Goal: Information Seeking & Learning: Learn about a topic

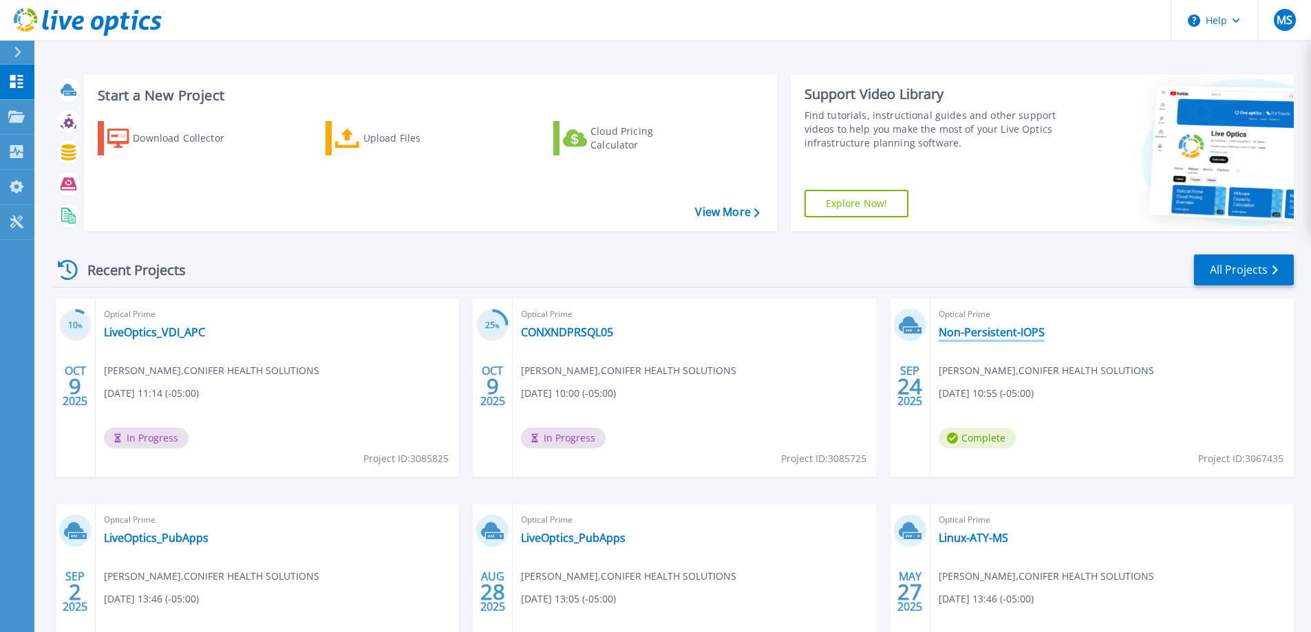
click at [977, 329] on link "Non-Persistent-IOPS" at bounding box center [991, 332] width 106 height 14
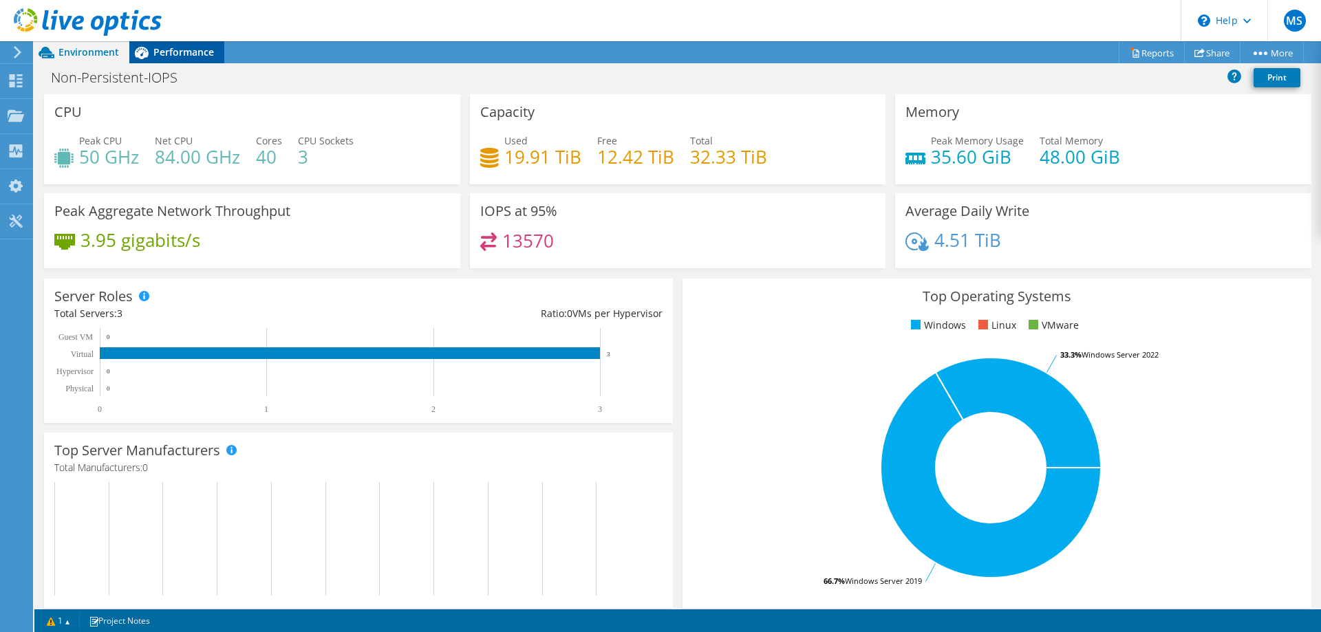
click at [187, 46] on span "Performance" at bounding box center [183, 51] width 61 height 13
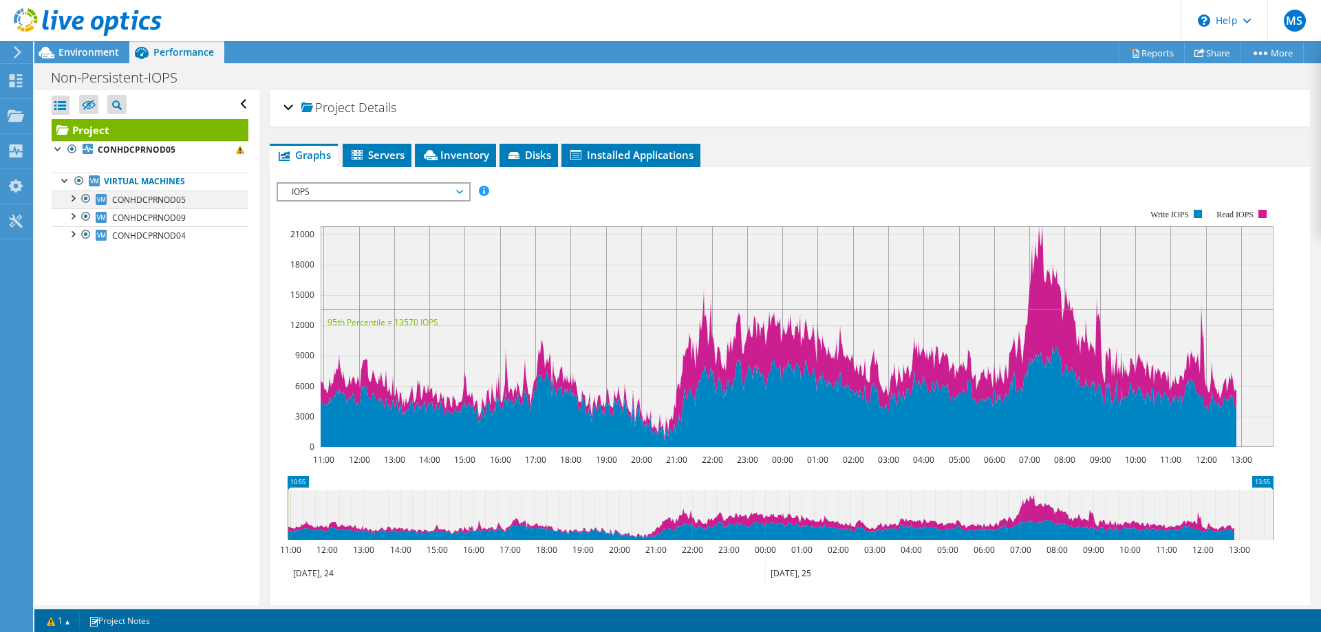
click at [73, 200] on div at bounding box center [72, 198] width 14 height 14
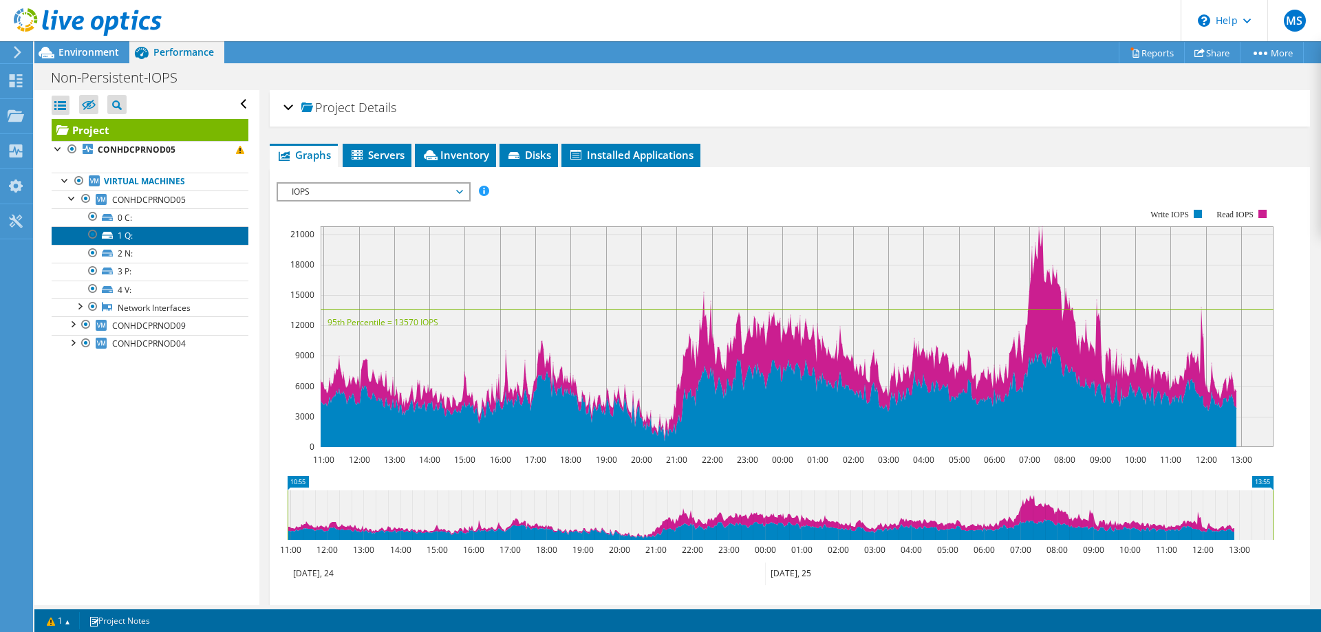
click at [111, 232] on icon at bounding box center [107, 235] width 11 height 7
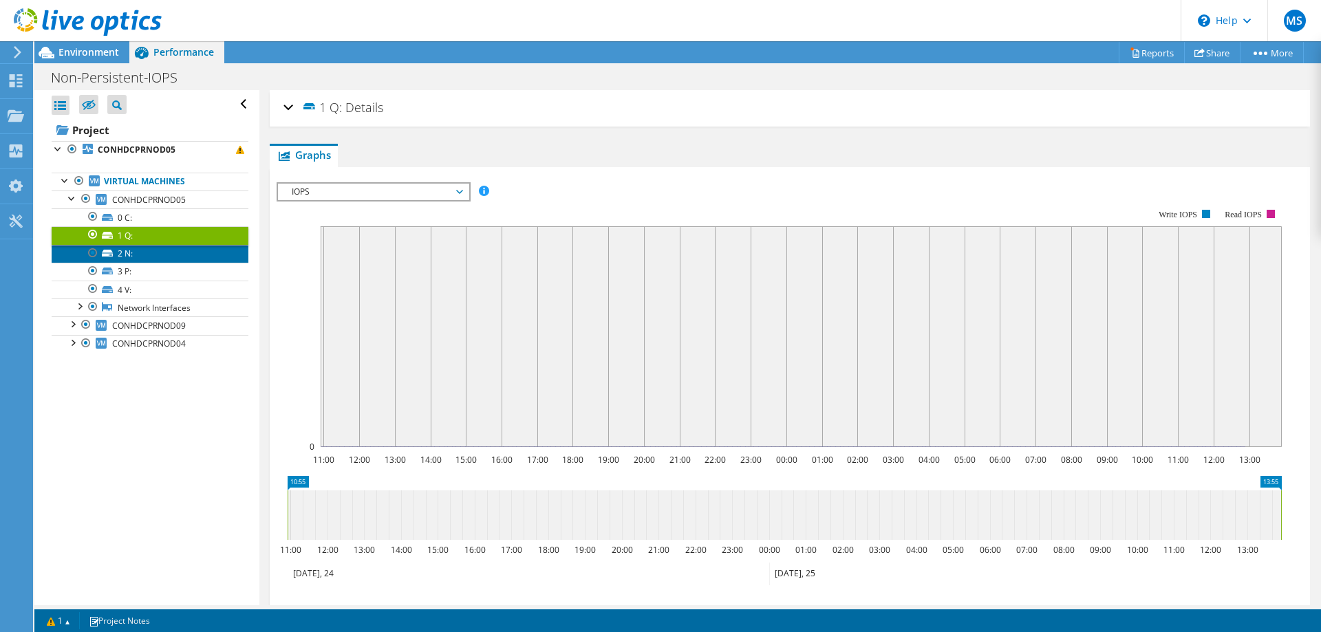
click at [132, 251] on link "2 N:" at bounding box center [150, 254] width 197 height 18
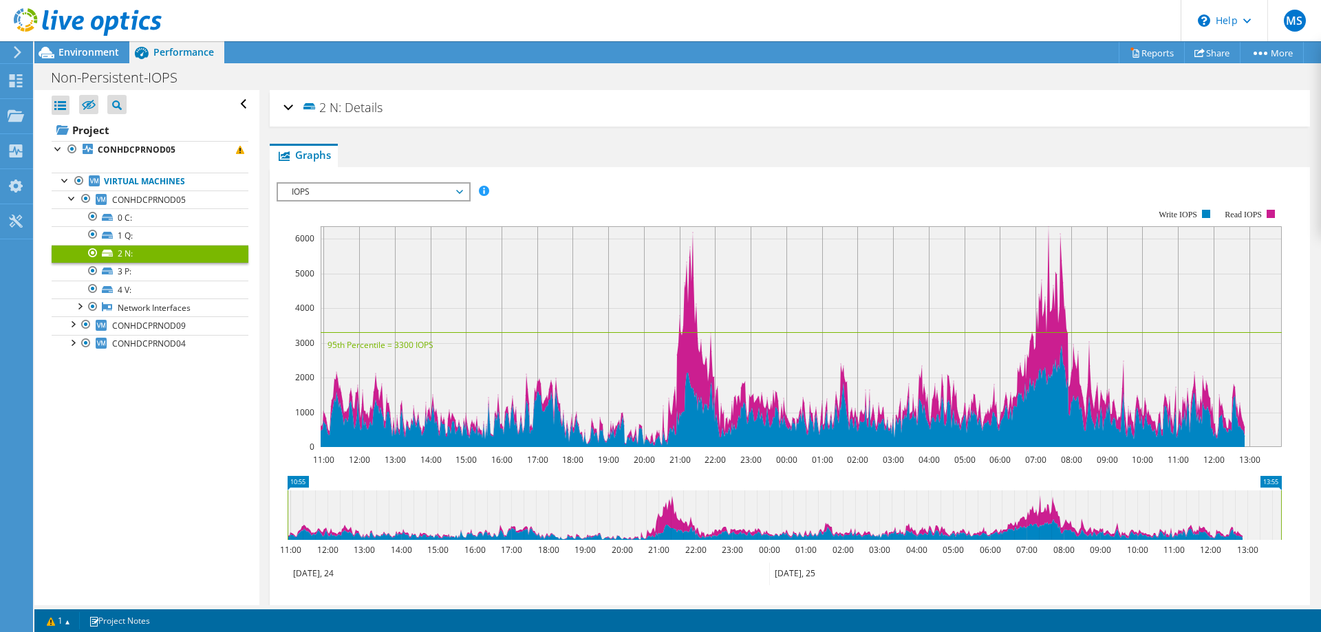
click at [460, 191] on span "IOPS" at bounding box center [373, 192] width 177 height 17
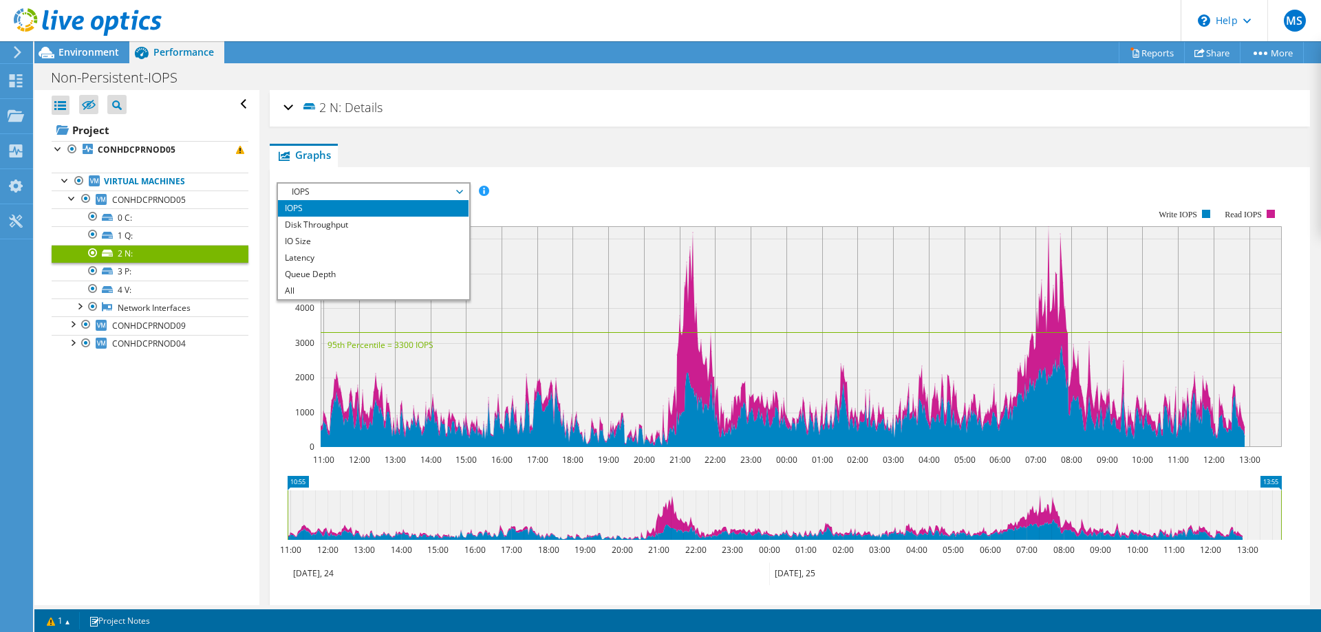
click at [459, 190] on span "IOPS" at bounding box center [373, 192] width 177 height 17
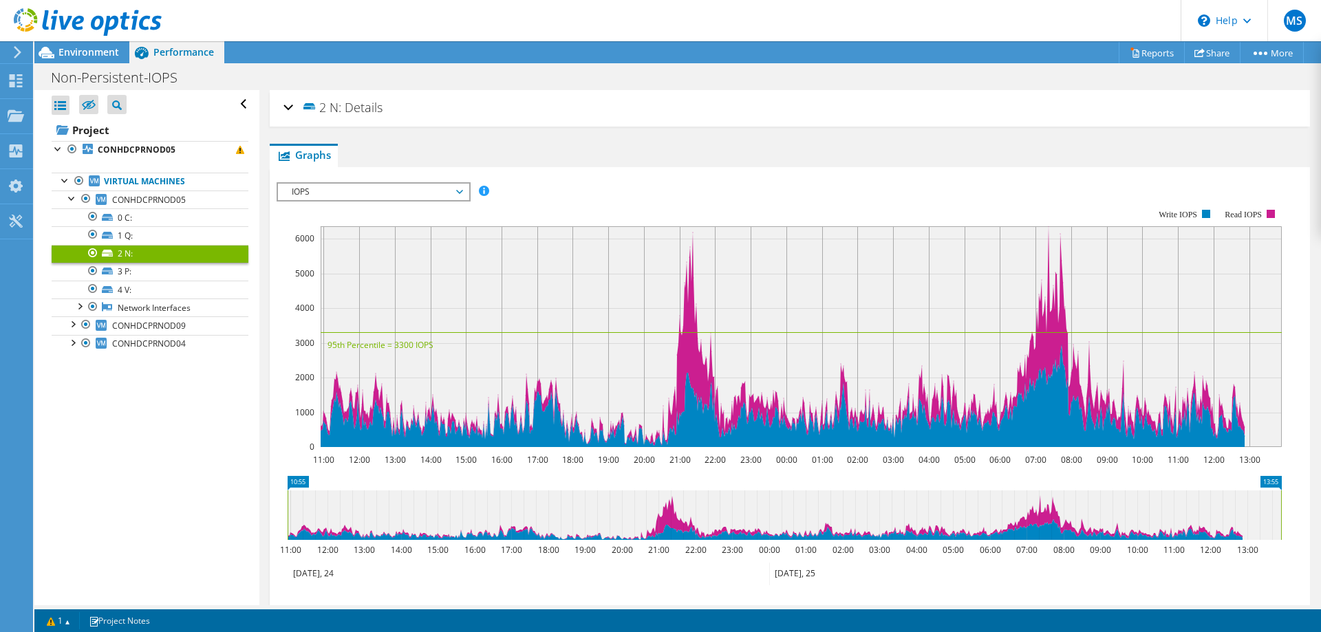
click at [148, 420] on div "Open All Close All Hide Excluded Nodes Project Tree Filter" at bounding box center [146, 347] width 224 height 515
click at [125, 288] on link "4 V:" at bounding box center [150, 290] width 197 height 18
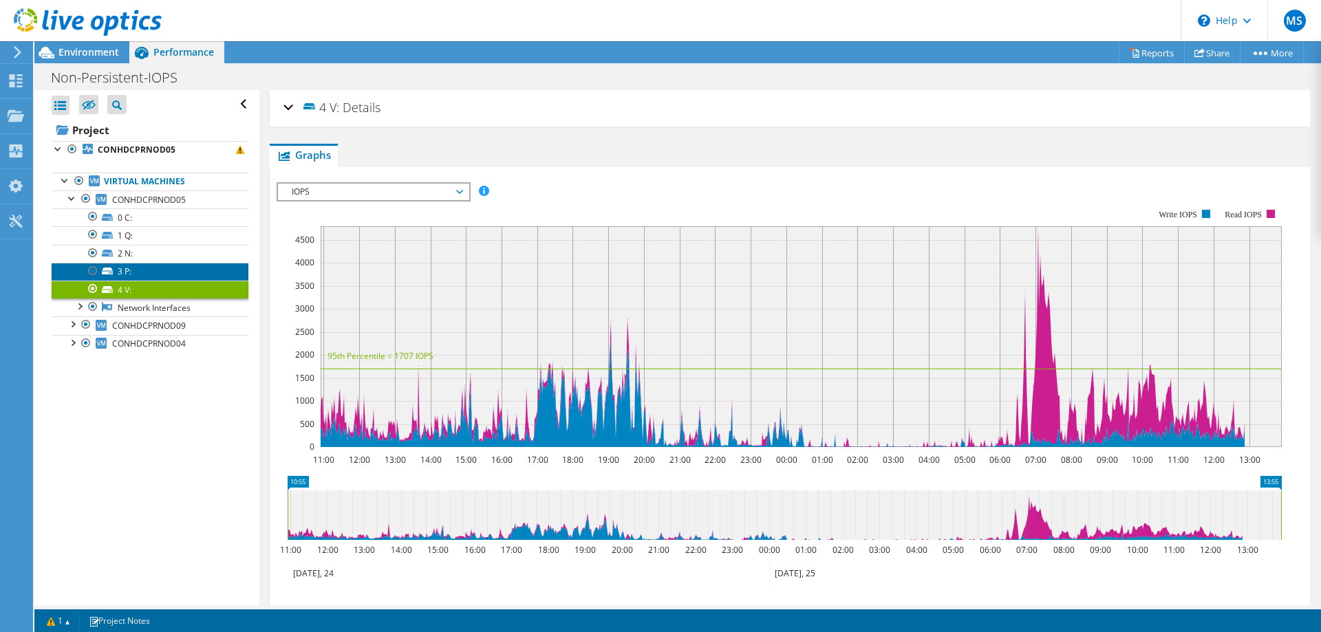
click at [129, 270] on link "3 P:" at bounding box center [150, 272] width 197 height 18
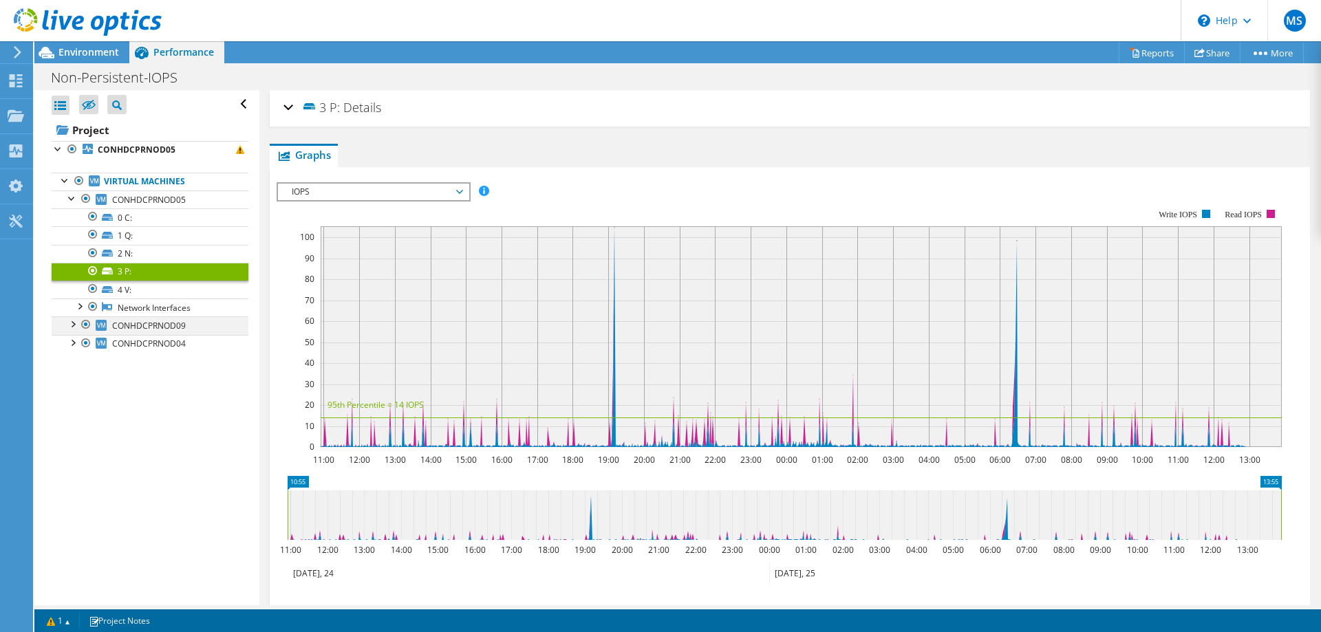
click at [72, 322] on div at bounding box center [72, 323] width 14 height 14
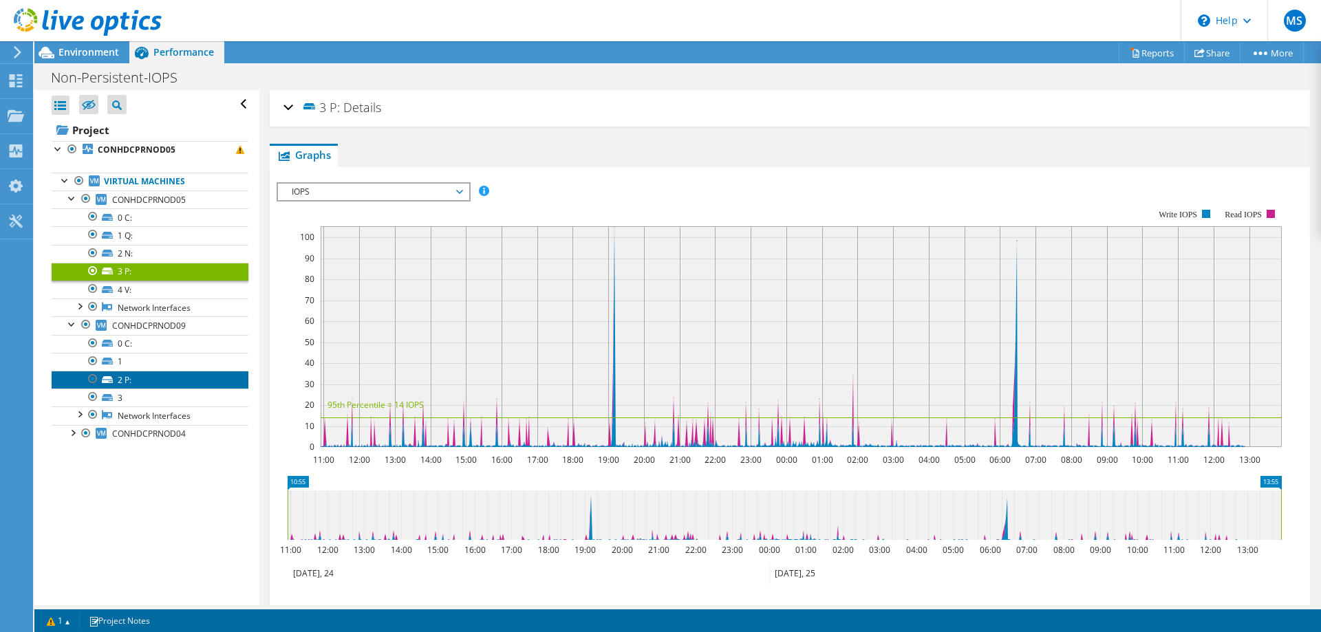
click at [129, 378] on link "2 P:" at bounding box center [150, 380] width 197 height 18
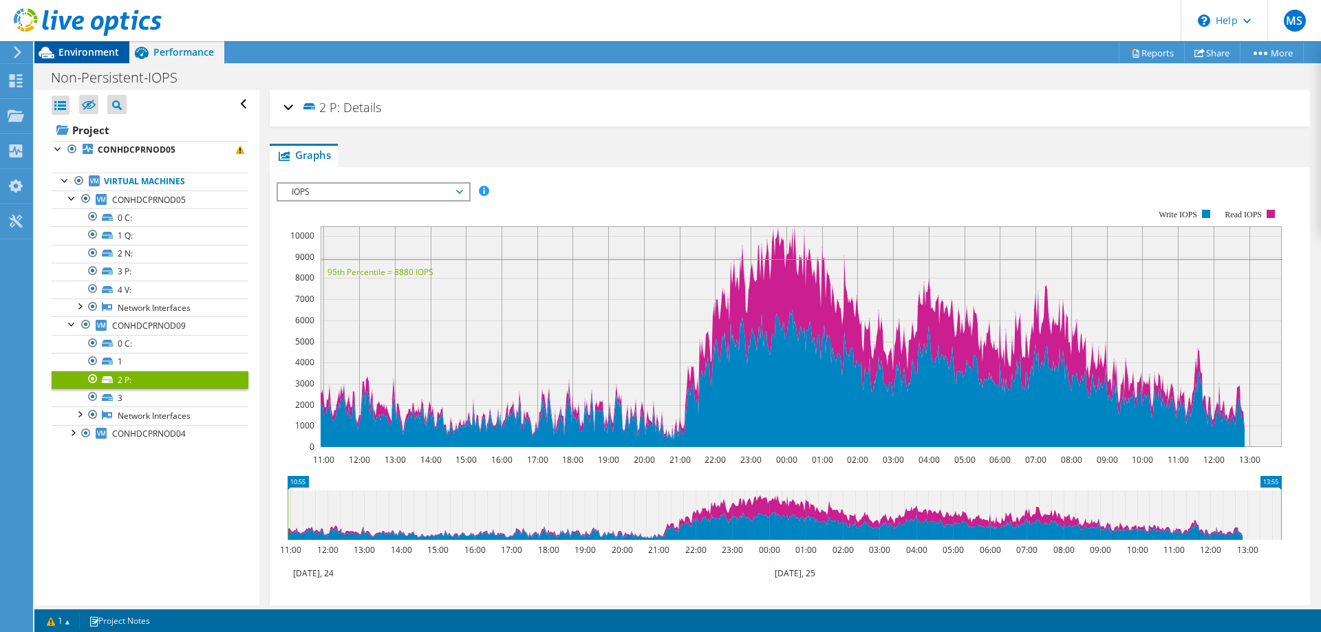
click at [85, 52] on span "Environment" at bounding box center [88, 51] width 61 height 13
